Goal: Information Seeking & Learning: Compare options

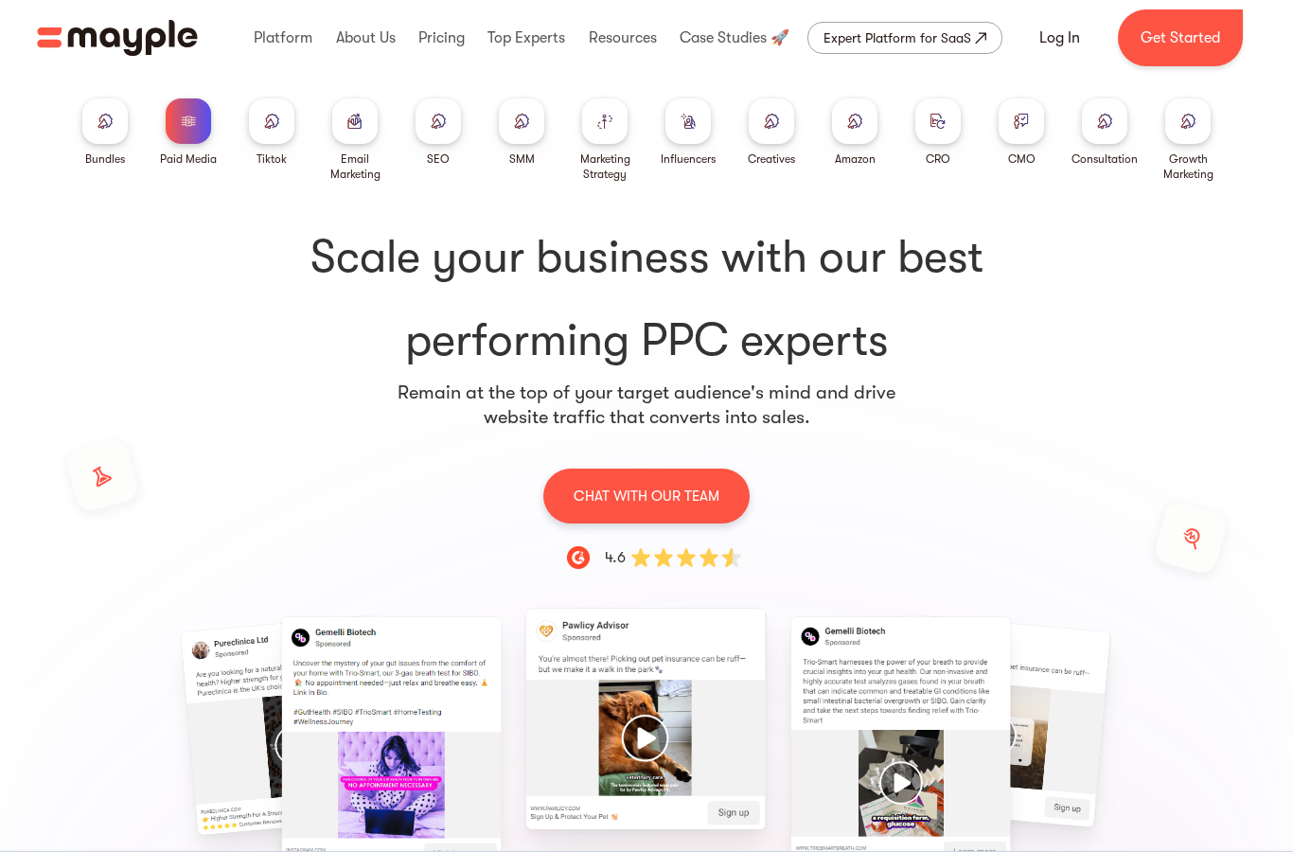
click at [681, 128] on img at bounding box center [688, 121] width 15 height 14
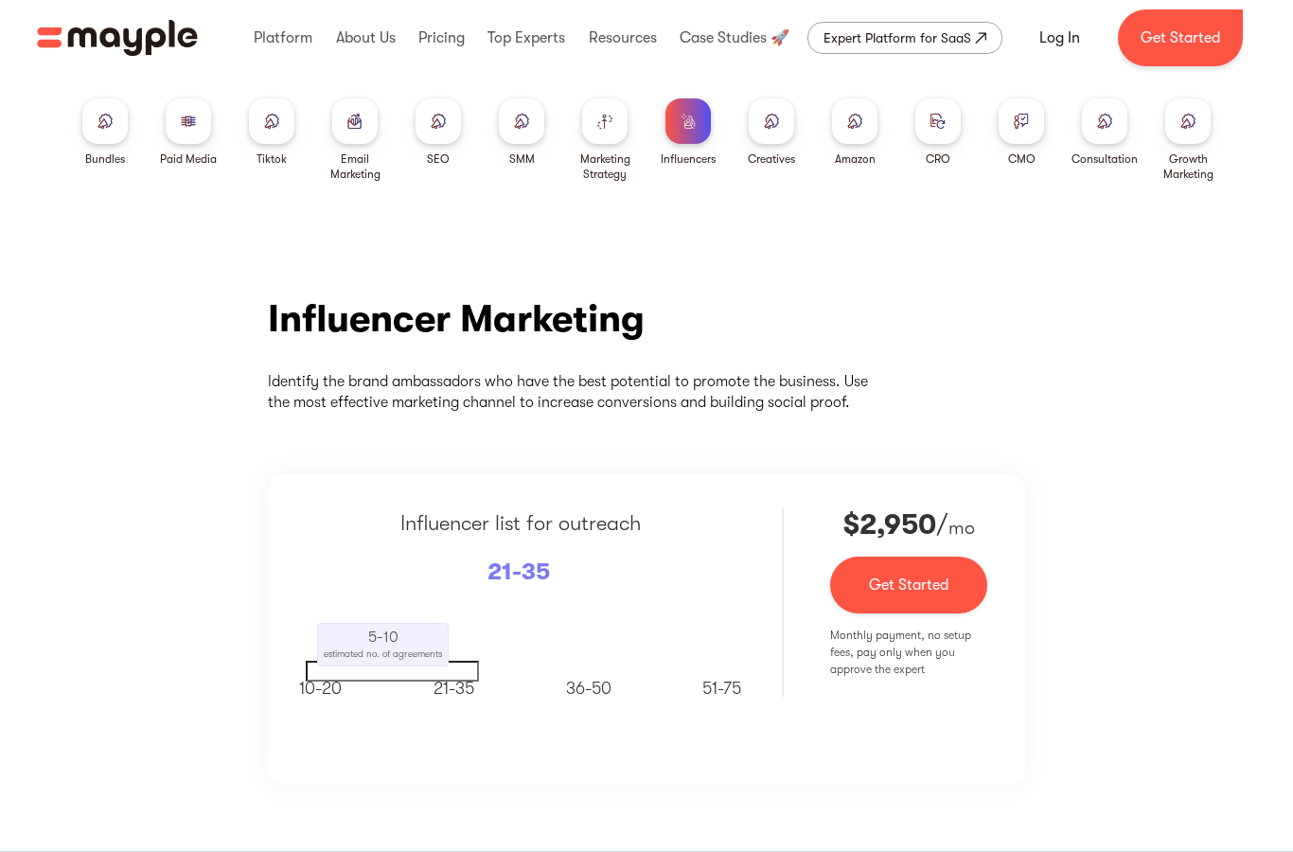
click at [771, 109] on div at bounding box center [771, 120] width 45 height 45
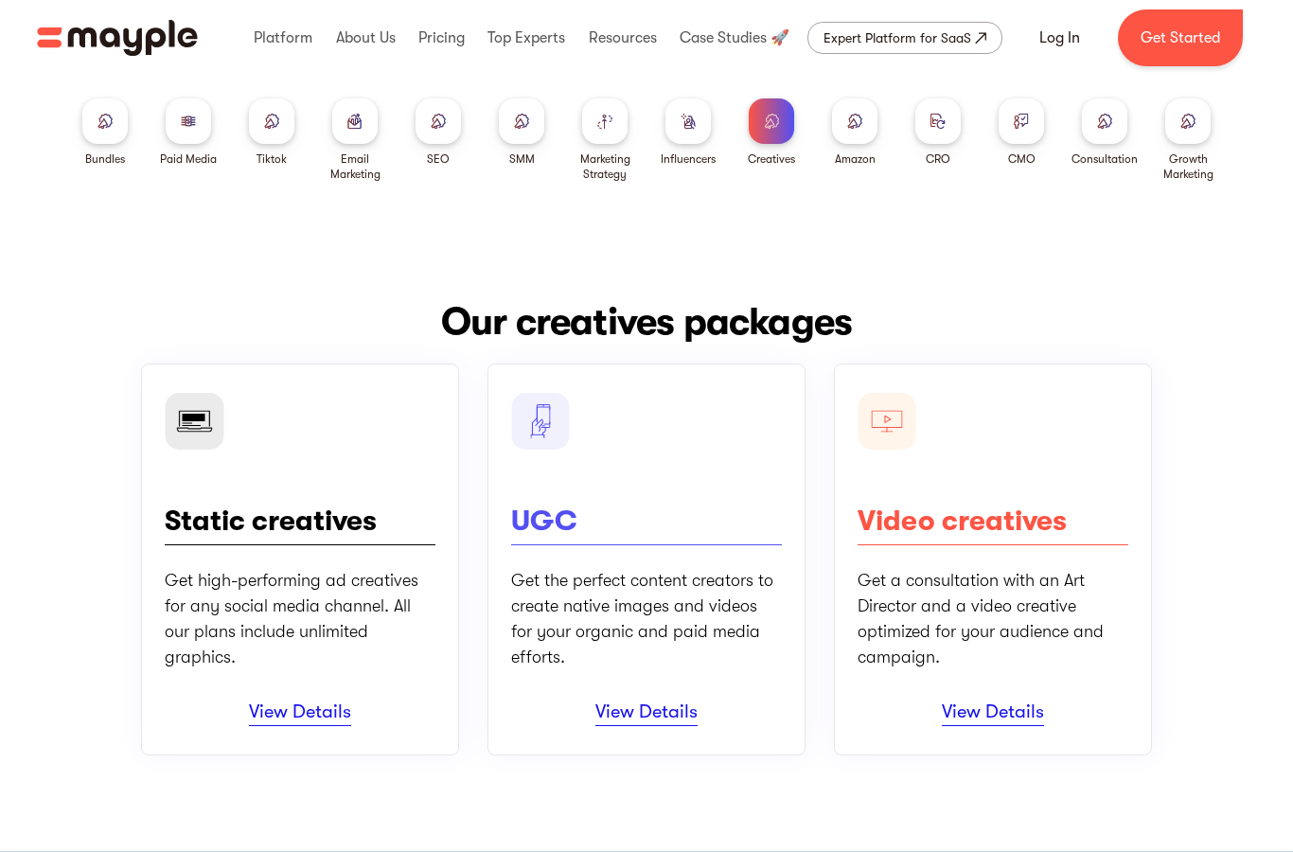
click at [139, 120] on div "Bundles Paid Media Tiktok Email Marketing SEO SMM Marketing Strategy Influencer…" at bounding box center [647, 129] width 1212 height 106
click at [121, 114] on div at bounding box center [104, 120] width 45 height 45
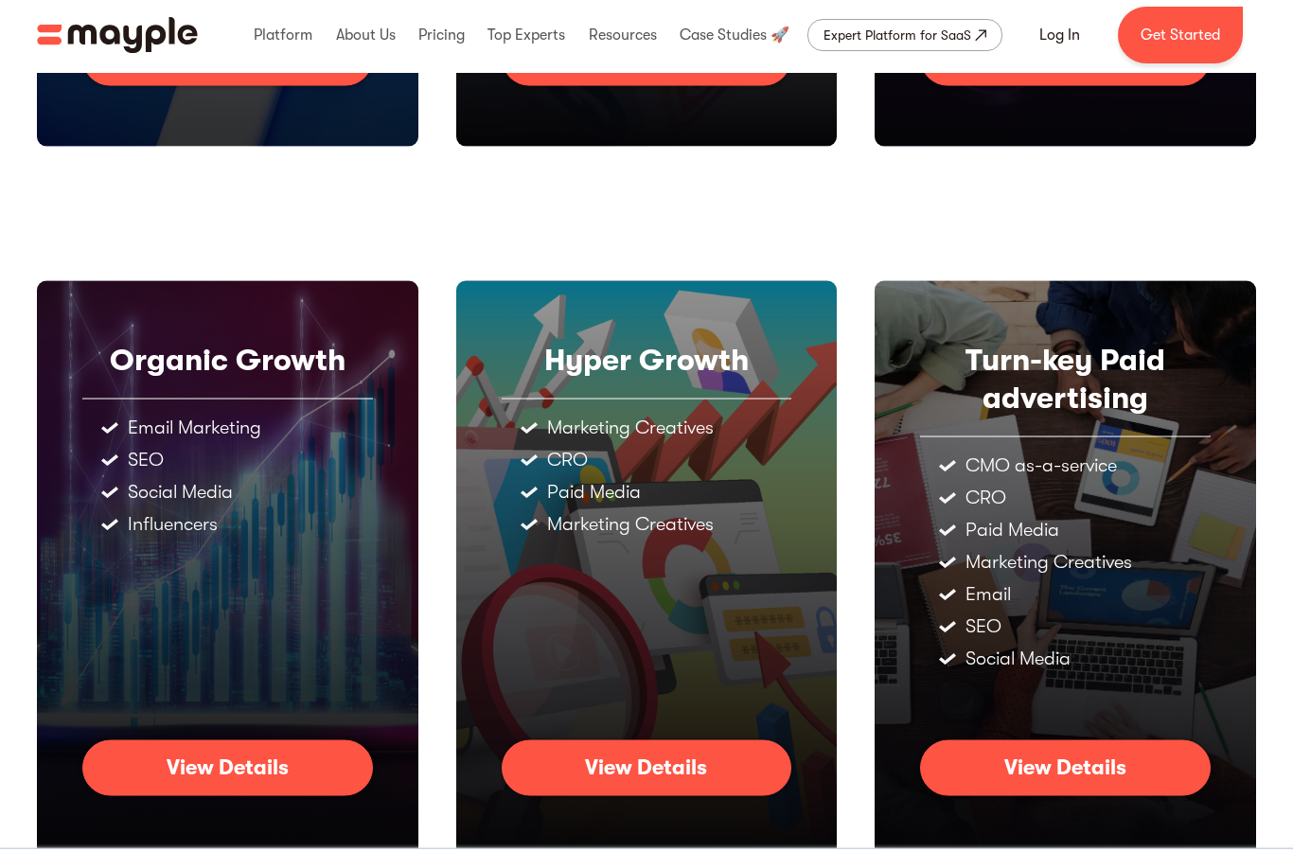
scroll to position [720, 0]
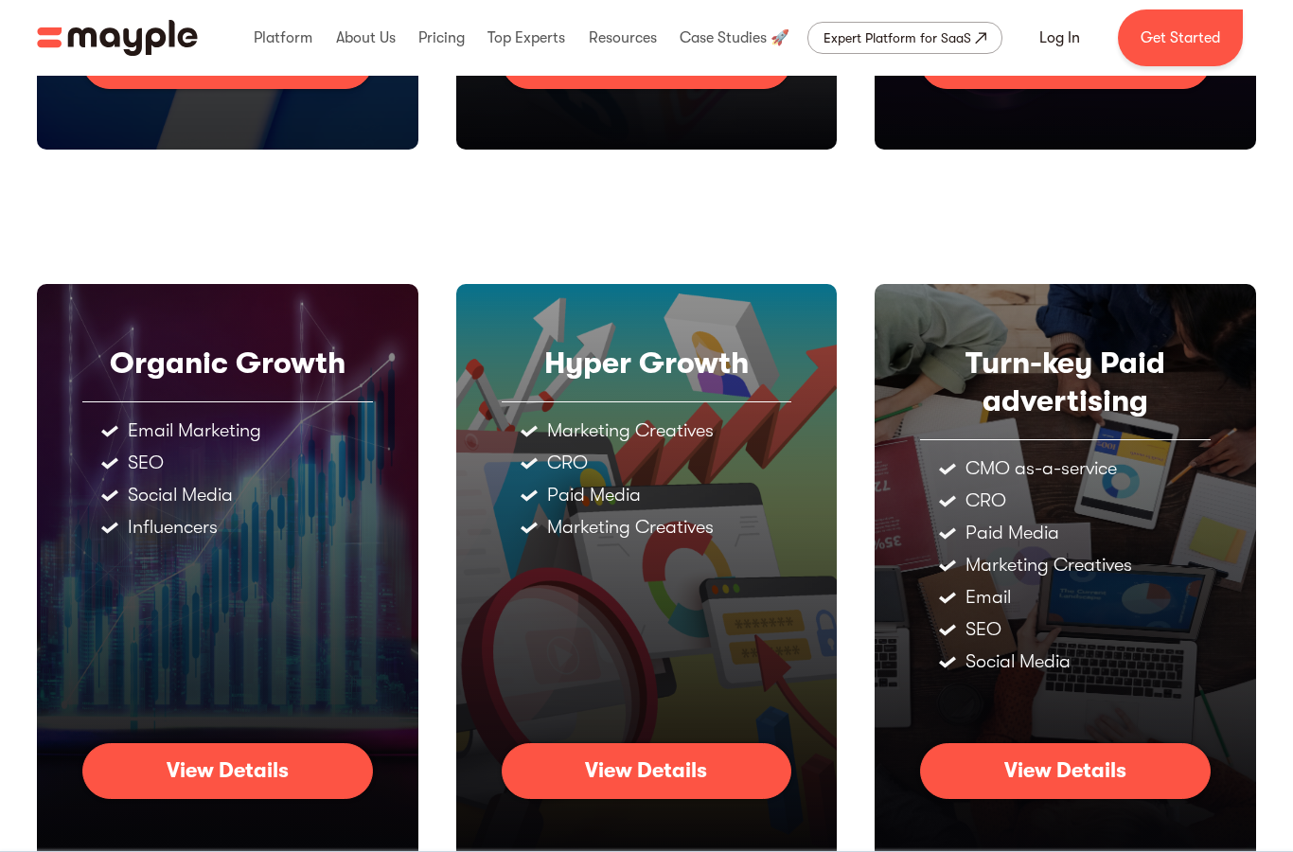
click at [359, 770] on link "View Details" at bounding box center [227, 770] width 291 height 55
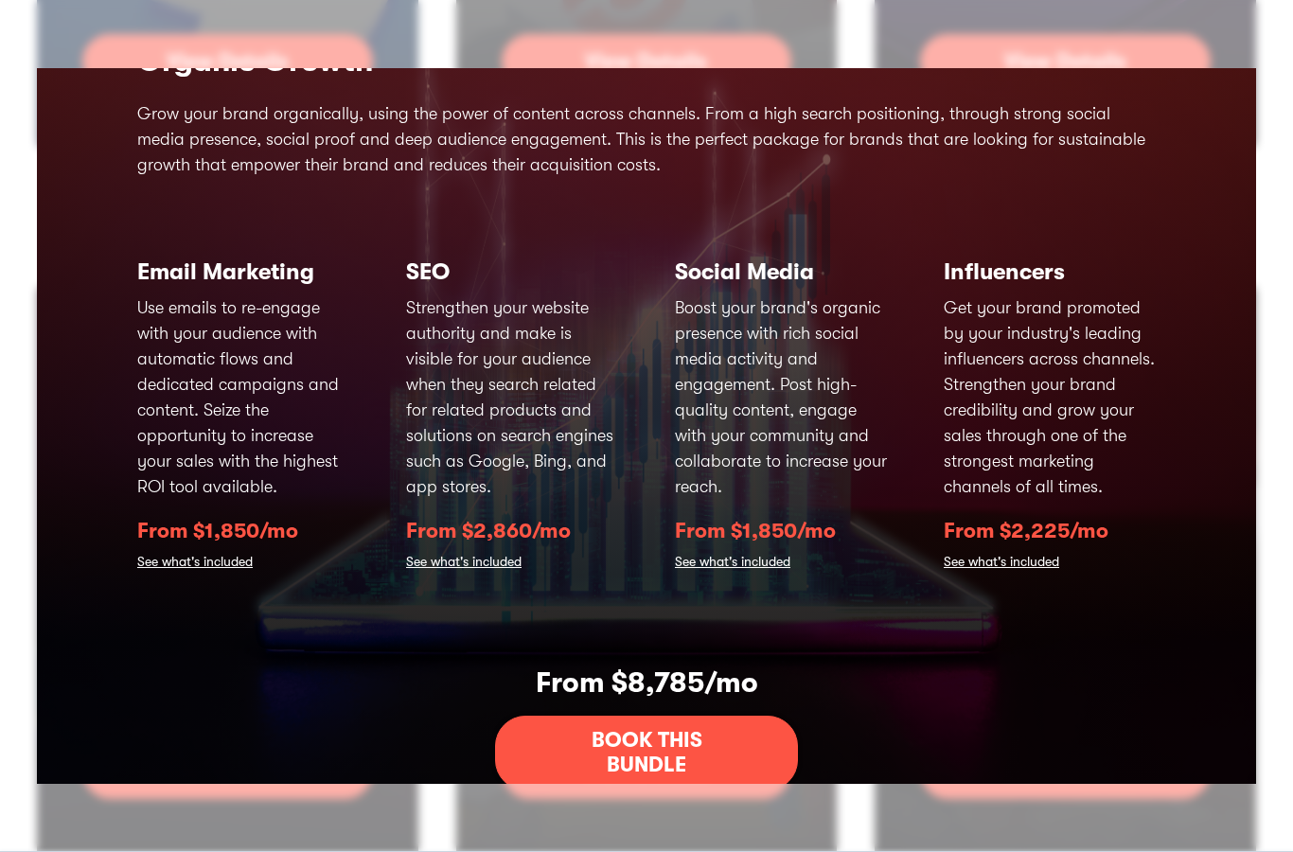
scroll to position [85, 0]
click at [721, 574] on link "See what's included" at bounding box center [732, 564] width 115 height 27
click at [708, 574] on link "See what's included" at bounding box center [732, 564] width 115 height 27
click at [706, 577] on link "See what's included" at bounding box center [732, 564] width 115 height 27
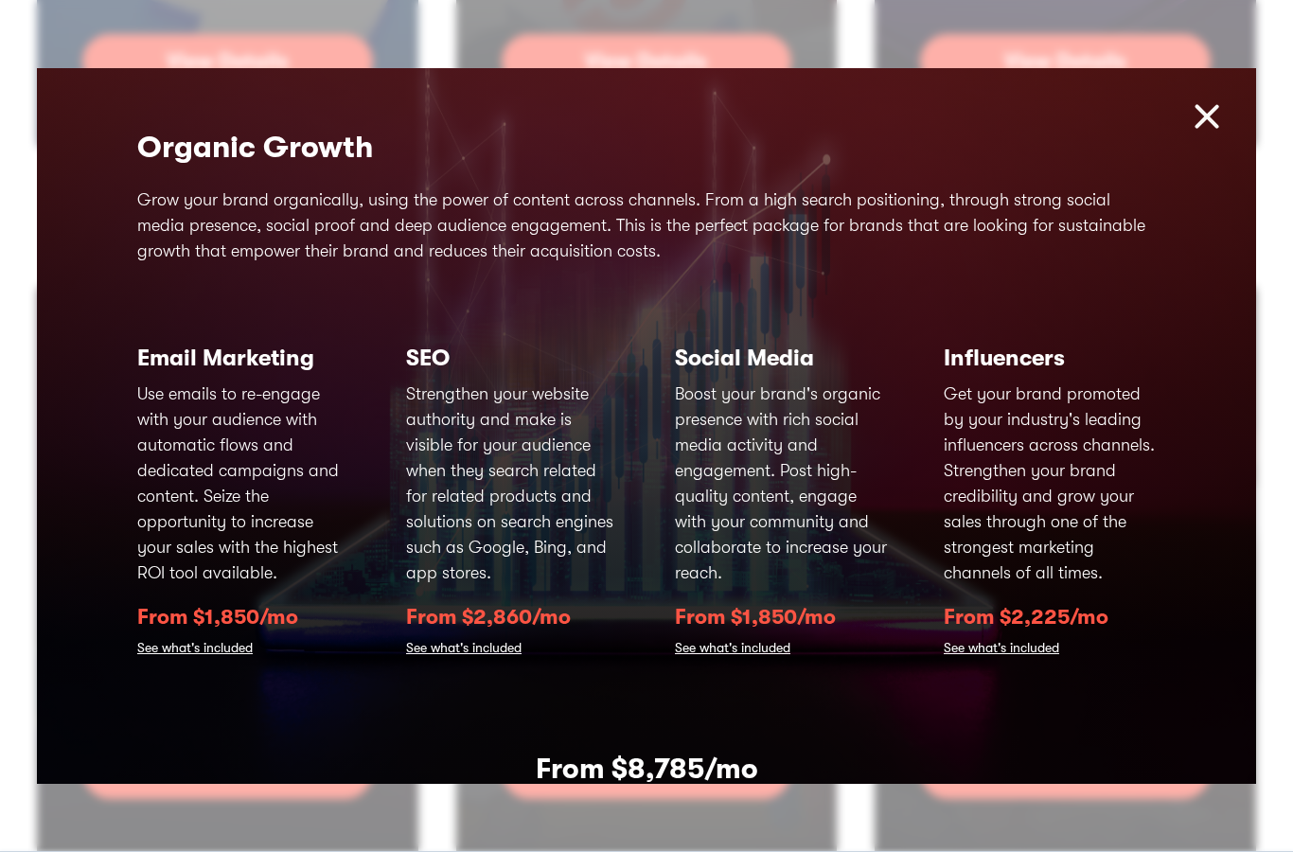
scroll to position [0, 0]
click at [1220, 119] on img at bounding box center [1207, 117] width 41 height 41
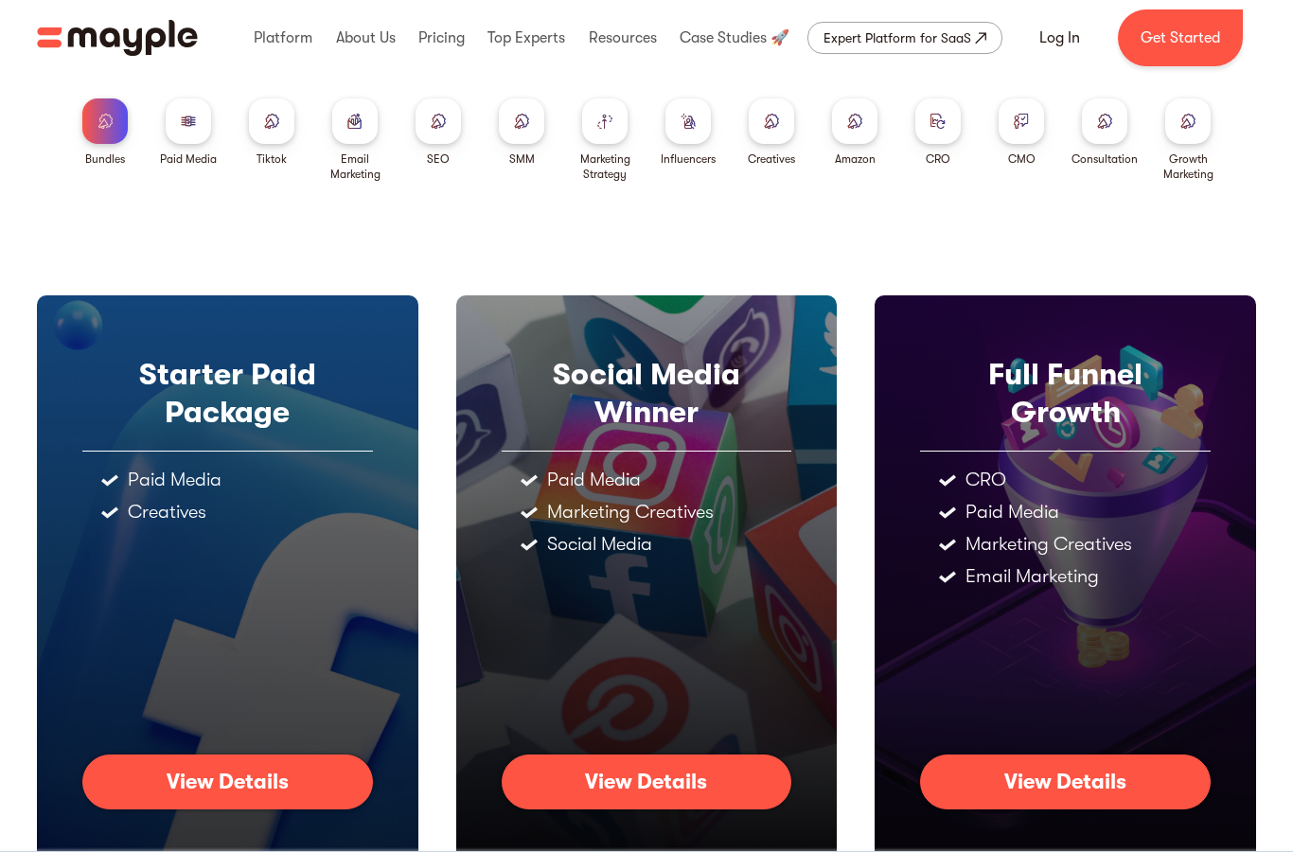
click at [171, 115] on div at bounding box center [188, 120] width 45 height 45
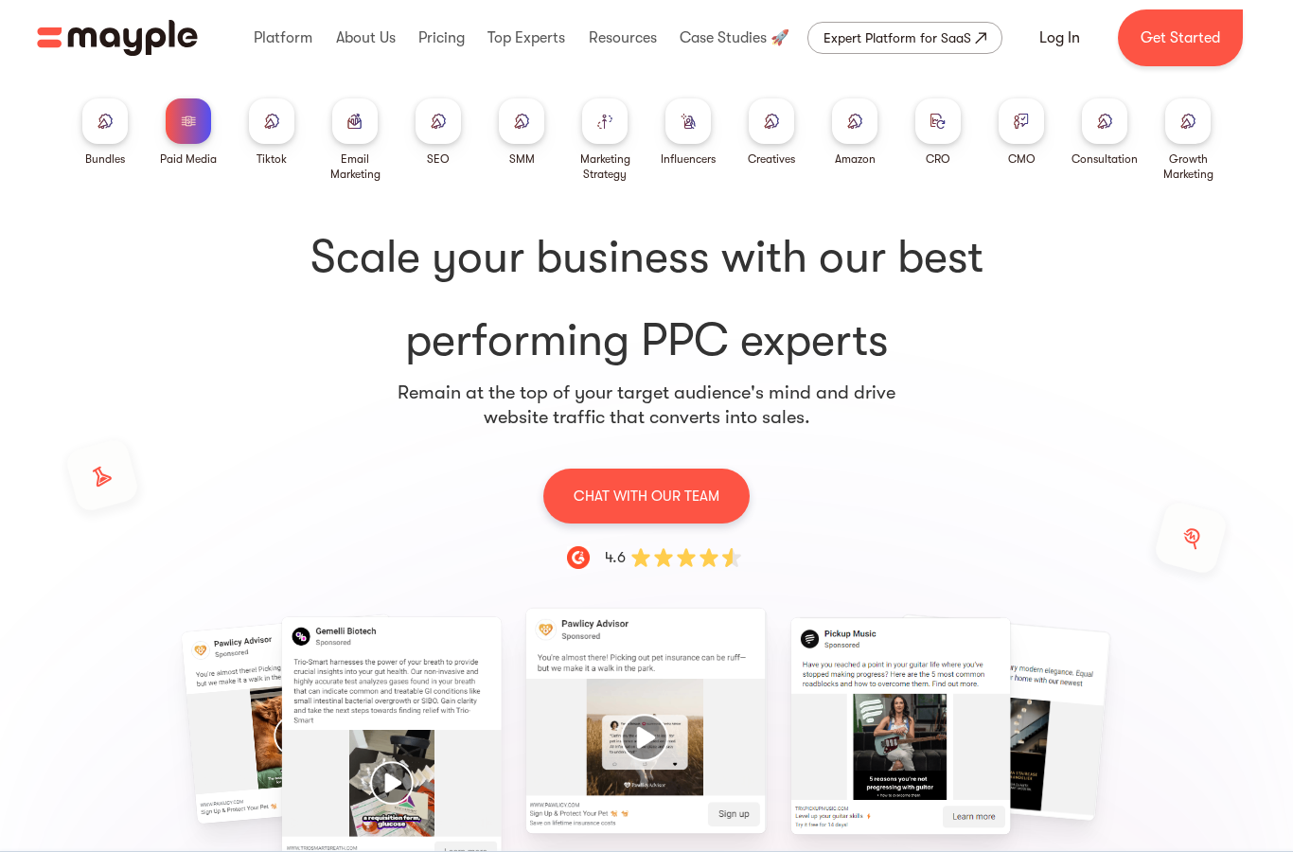
click at [1176, 126] on div at bounding box center [1187, 120] width 45 height 45
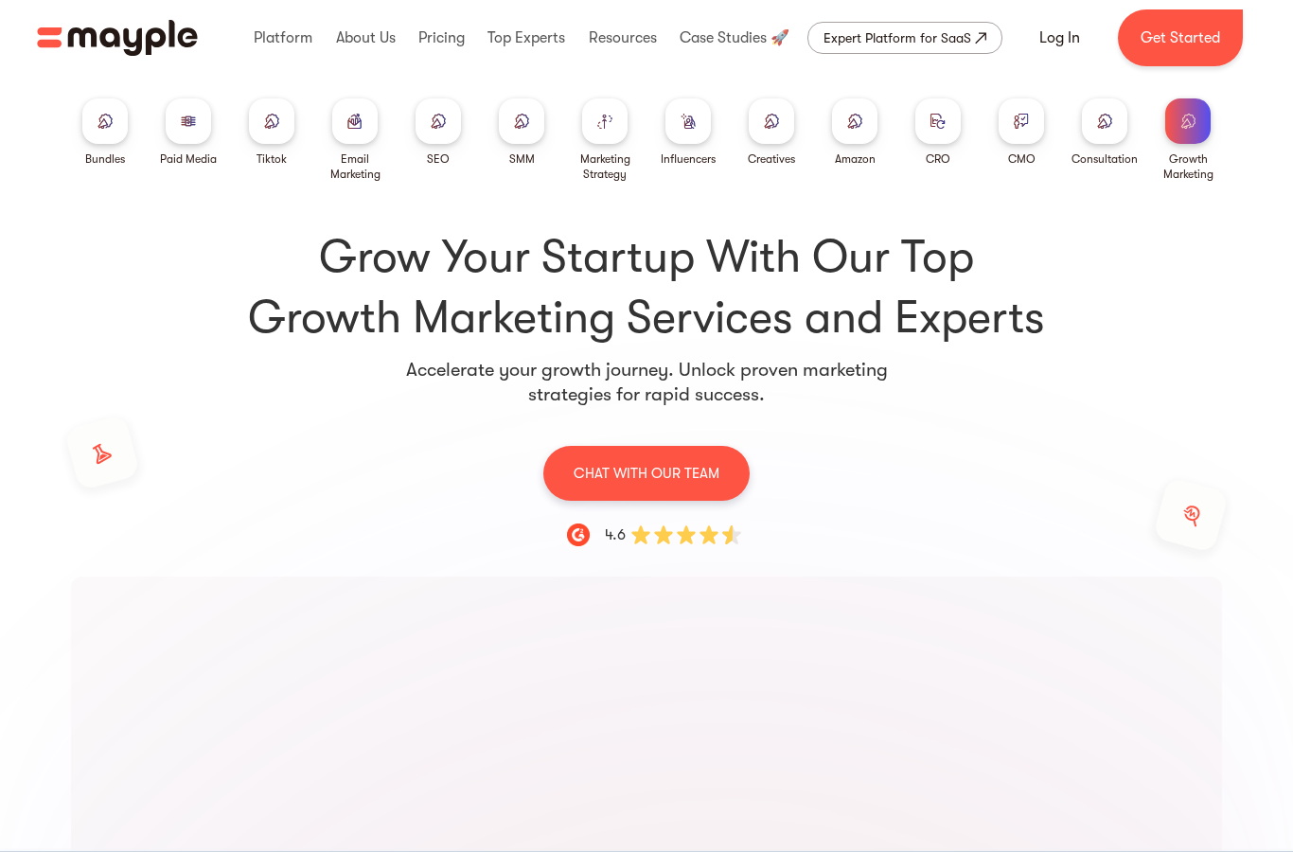
click at [1027, 128] on img at bounding box center [1021, 121] width 15 height 14
